Goal: Task Accomplishment & Management: Use online tool/utility

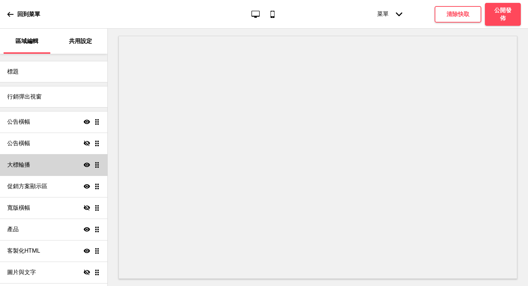
click at [27, 168] on h4 "大標輪播" at bounding box center [18, 165] width 23 height 8
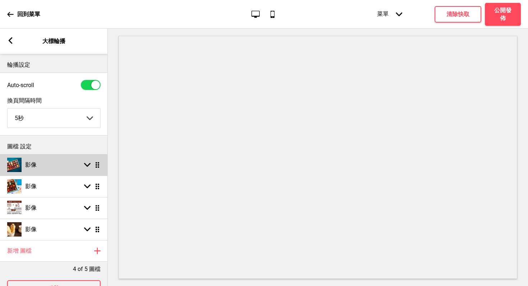
click at [89, 167] on rect at bounding box center [87, 165] width 6 height 6
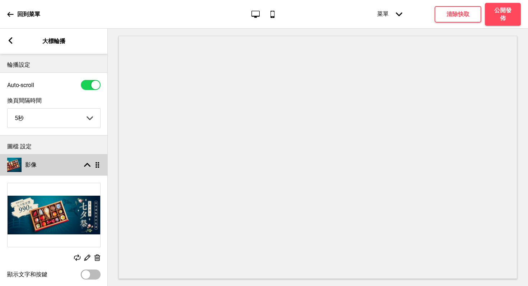
click at [89, 167] on icon at bounding box center [87, 165] width 6 height 4
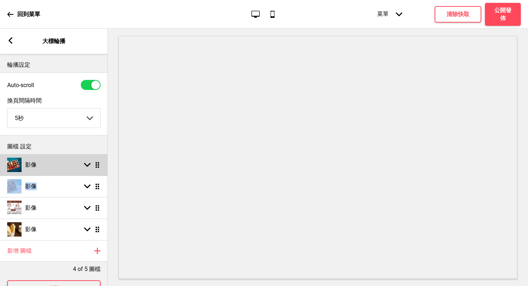
click at [89, 167] on rect at bounding box center [87, 165] width 6 height 6
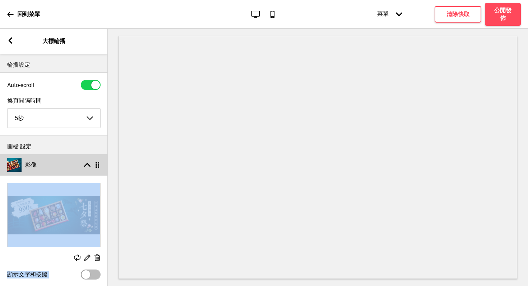
click at [89, 166] on icon at bounding box center [87, 165] width 6 height 4
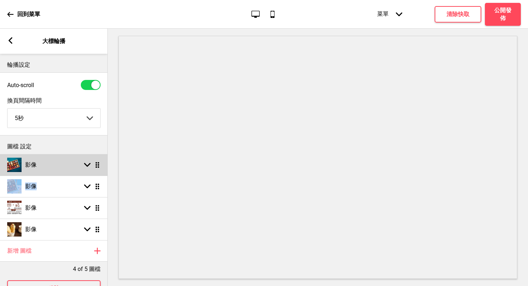
click at [89, 166] on icon at bounding box center [87, 165] width 6 height 4
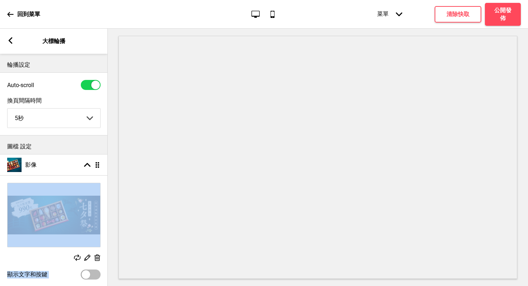
click at [46, 256] on div "替換 編輯 删除" at bounding box center [53, 259] width 93 height 8
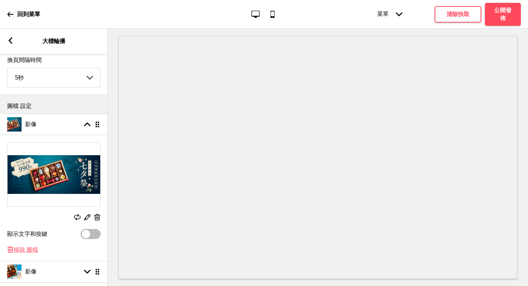
scroll to position [41, 0]
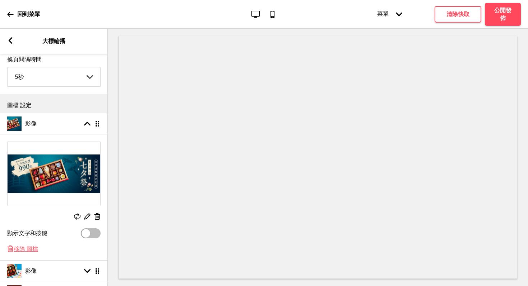
click at [78, 218] on rect at bounding box center [77, 217] width 6 height 6
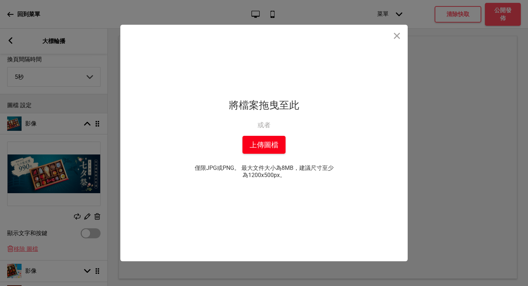
click at [255, 147] on button "上傳圖檔" at bounding box center [263, 145] width 43 height 18
click at [0, 286] on div "拖放檔案到這裡 將檔案拖曳至此 或者 從你的本機中上傳 上傳圖檔 僅限JPG或PNG。 最大文件大小為8MB，建議尺寸至少為1200x500px。 你也可以選…" at bounding box center [264, 143] width 528 height 286
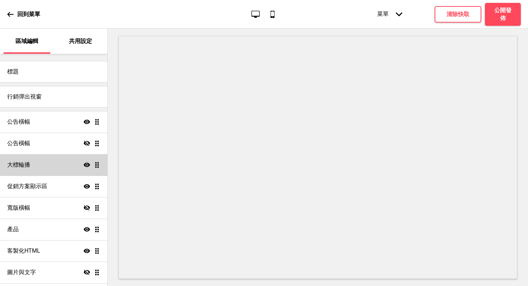
click at [44, 166] on div "大標輪播 顯示 拖曳" at bounding box center [53, 165] width 107 height 22
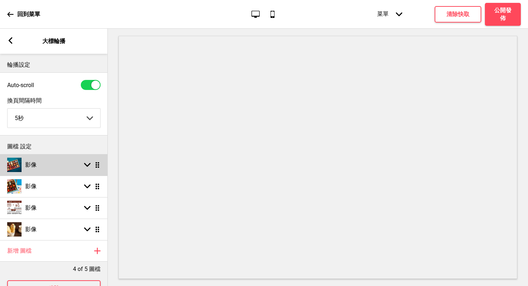
click at [88, 165] on rect at bounding box center [87, 165] width 6 height 6
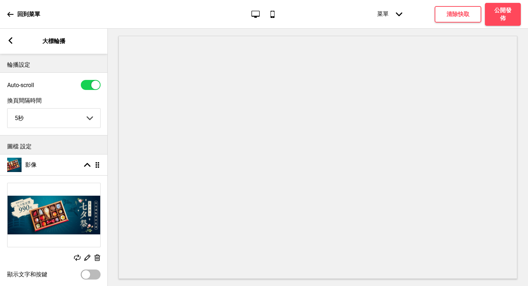
click at [96, 259] on icon at bounding box center [97, 258] width 6 height 6
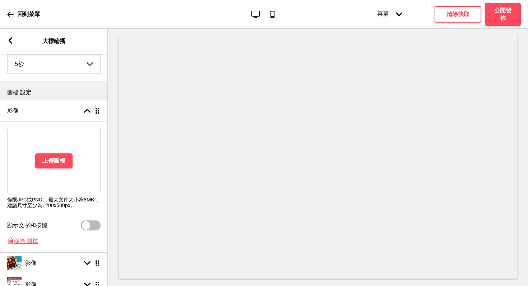
scroll to position [52, 0]
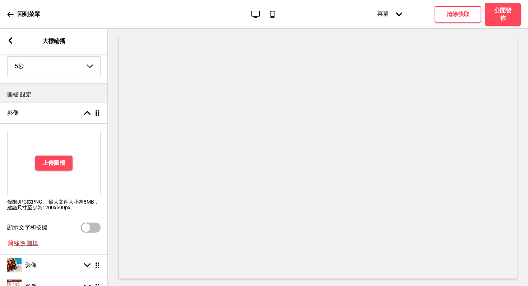
click at [23, 245] on span "移除 圖檔" at bounding box center [26, 244] width 24 height 8
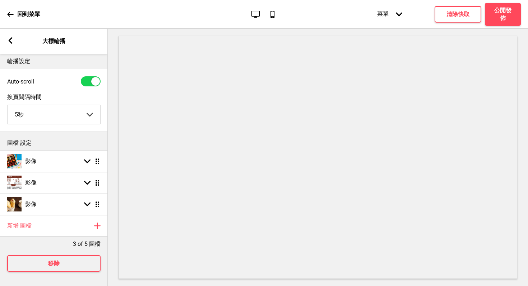
scroll to position [9, 0]
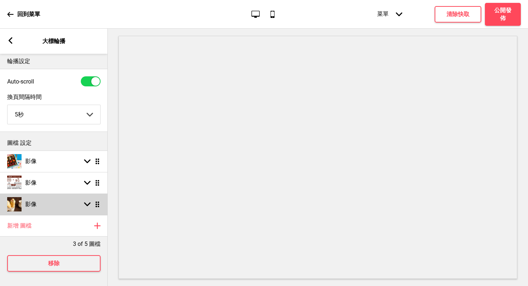
click at [96, 203] on div "影像 箭頭down 拖曳" at bounding box center [54, 205] width 108 height 22
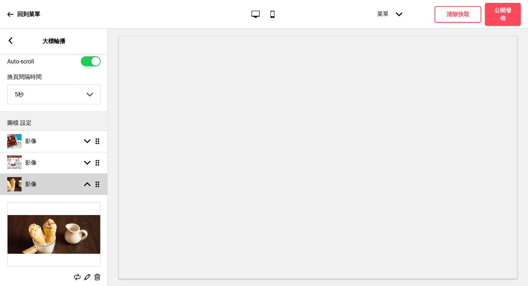
scroll to position [52, 0]
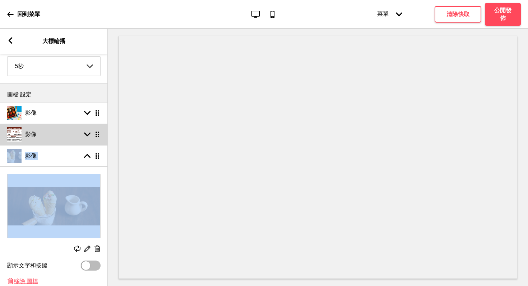
drag, startPoint x: 96, startPoint y: 160, endPoint x: 97, endPoint y: 133, distance: 26.2
click at [97, 133] on ul "影像 箭頭down 拖曳 影像 箭頭down 拖曳 影像 箭頭up 拖曳 替換 編輯 删除 顯示文字和按鍵 删除 移除 圖檔" at bounding box center [54, 197] width 108 height 191
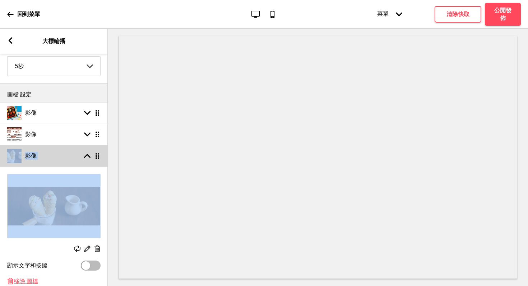
click at [15, 155] on img at bounding box center [14, 156] width 14 height 14
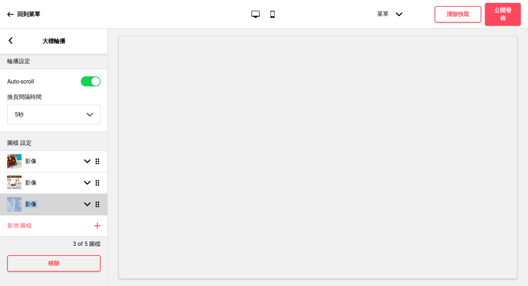
scroll to position [9, 0]
drag, startPoint x: 16, startPoint y: 198, endPoint x: 49, endPoint y: 184, distance: 36.0
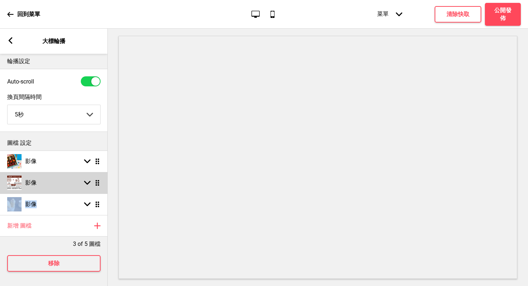
click at [49, 184] on div "影像 箭頭down 拖曳" at bounding box center [54, 183] width 108 height 22
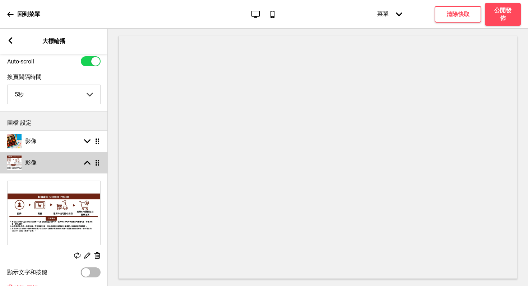
scroll to position [52, 0]
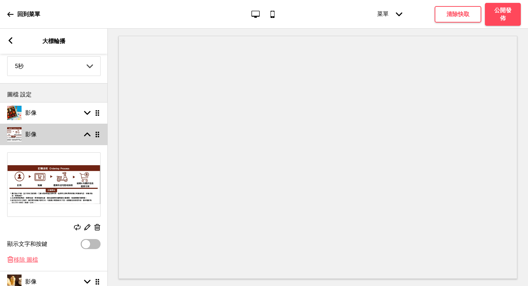
click at [86, 136] on rect at bounding box center [87, 134] width 6 height 6
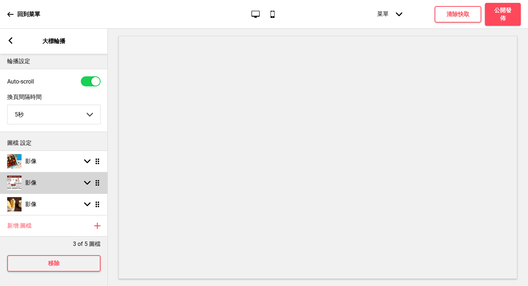
scroll to position [9, 0]
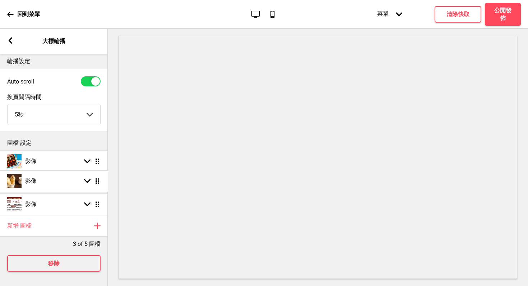
drag, startPoint x: 99, startPoint y: 197, endPoint x: 99, endPoint y: 179, distance: 17.9
click at [503, 21] on h4 "公開發佈" at bounding box center [503, 14] width 22 height 16
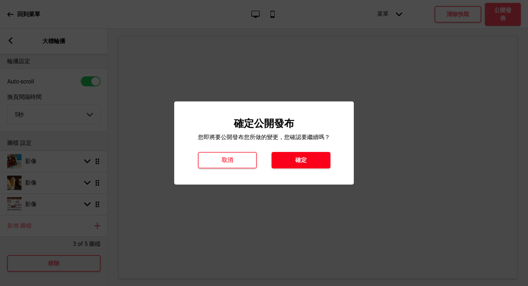
click at [309, 161] on button "確定" at bounding box center [300, 160] width 59 height 17
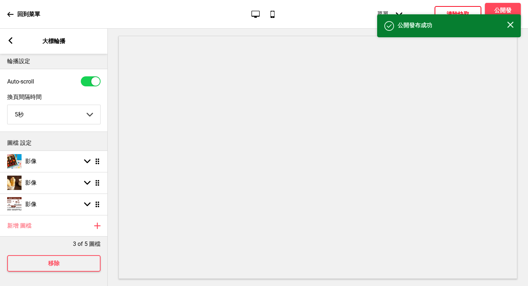
click at [446, 9] on button "清除快取" at bounding box center [457, 14] width 47 height 17
